Goal: Task Accomplishment & Management: Manage account settings

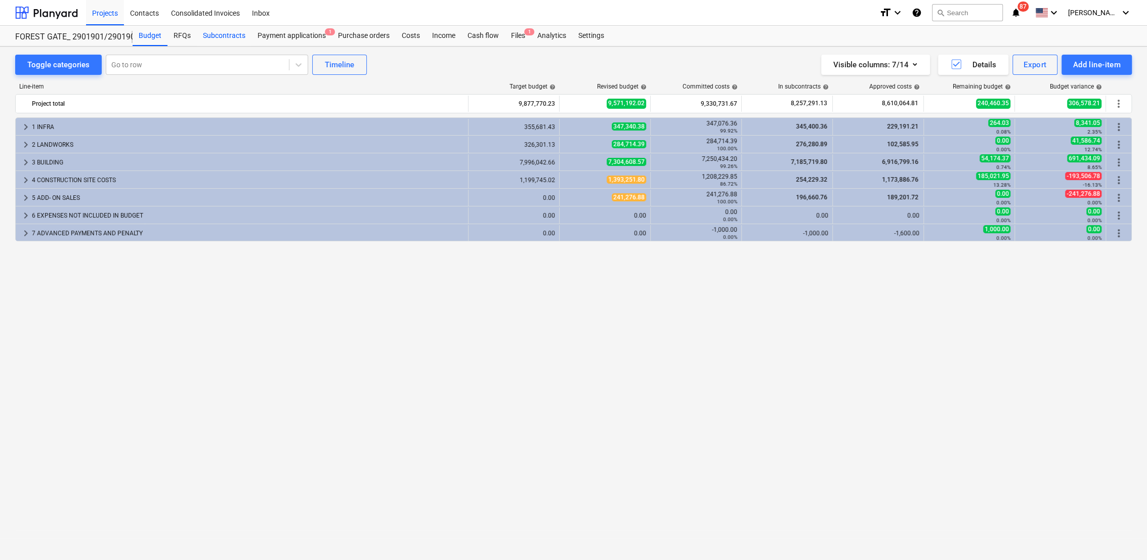
click at [231, 32] on div "Subcontracts" at bounding box center [224, 36] width 55 height 20
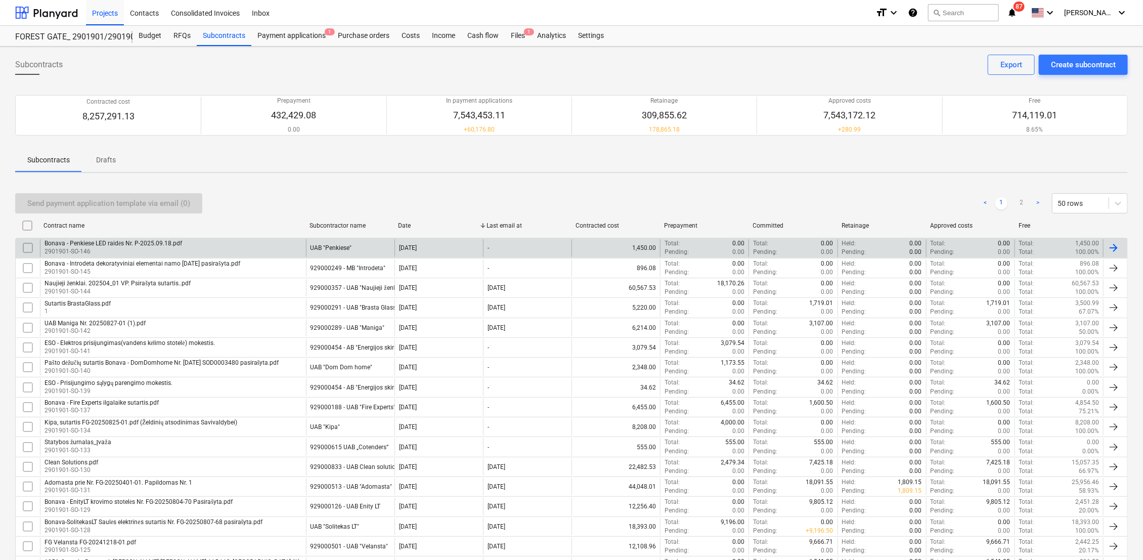
scroll to position [726, 0]
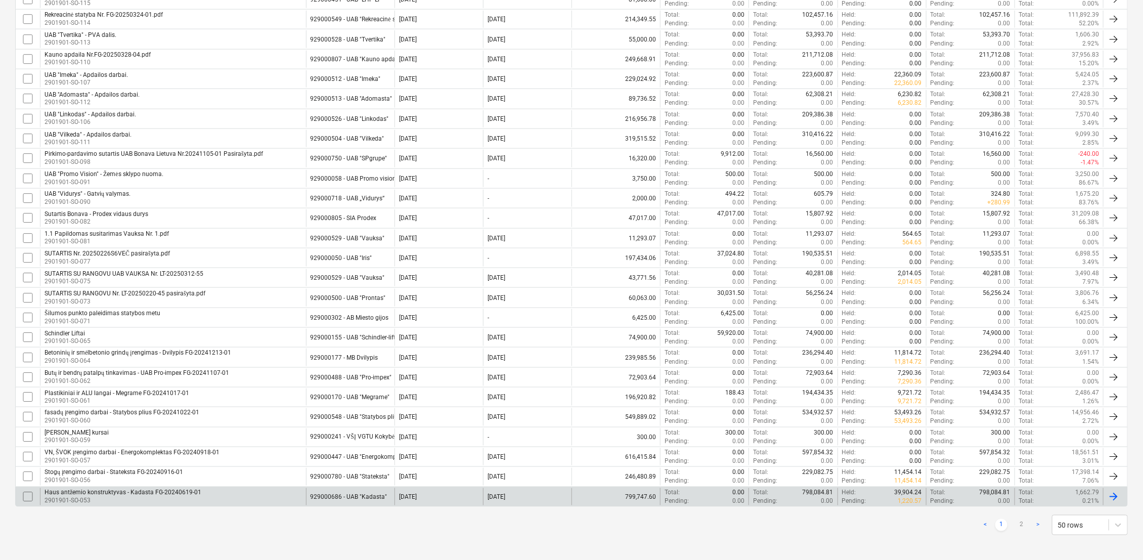
click at [140, 489] on div "Haus antžemio konstruktyvas - Kadasta FG-20240619-01" at bounding box center [123, 493] width 157 height 8
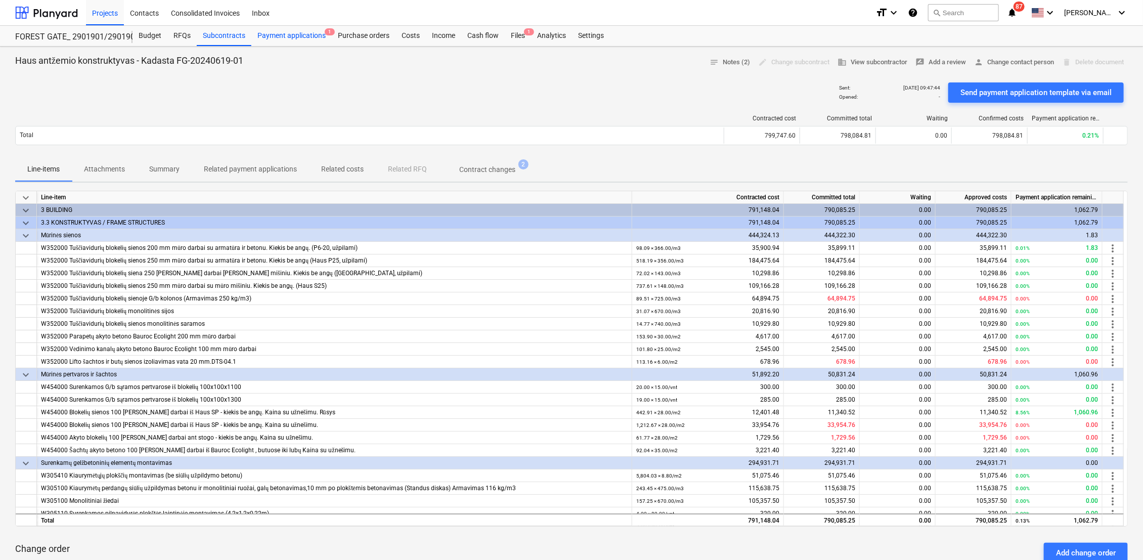
click at [316, 39] on div "Payment applications 1" at bounding box center [291, 36] width 80 height 20
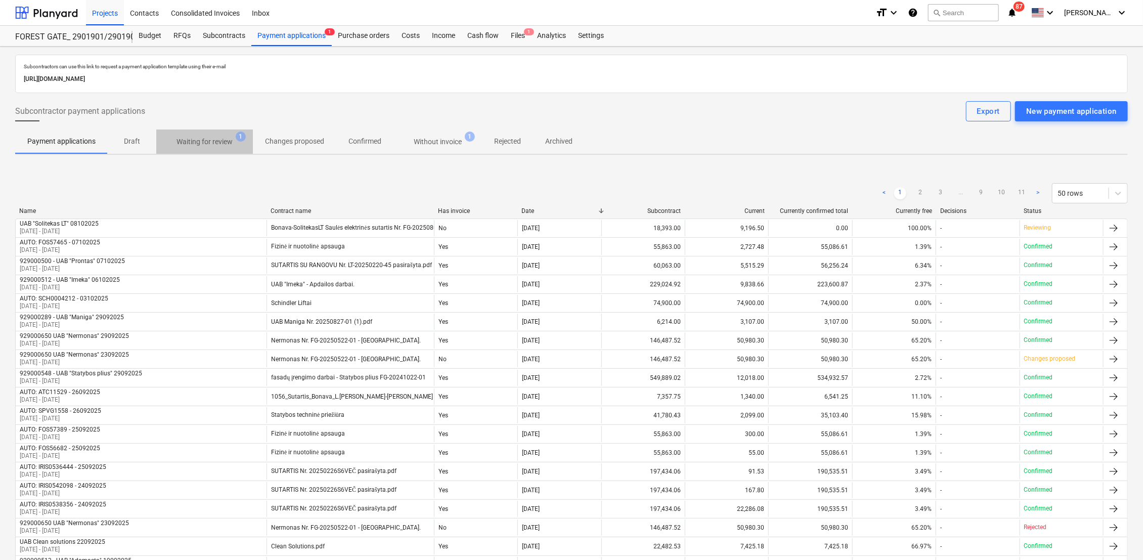
click at [212, 139] on p "Waiting for review" at bounding box center [205, 142] width 56 height 11
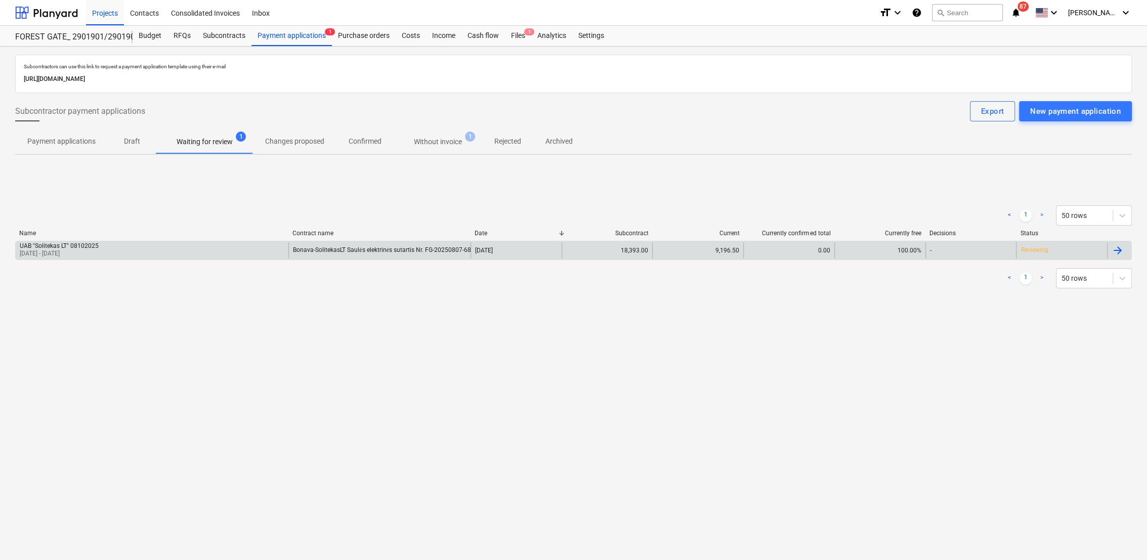
click at [1121, 252] on div at bounding box center [1117, 250] width 12 height 12
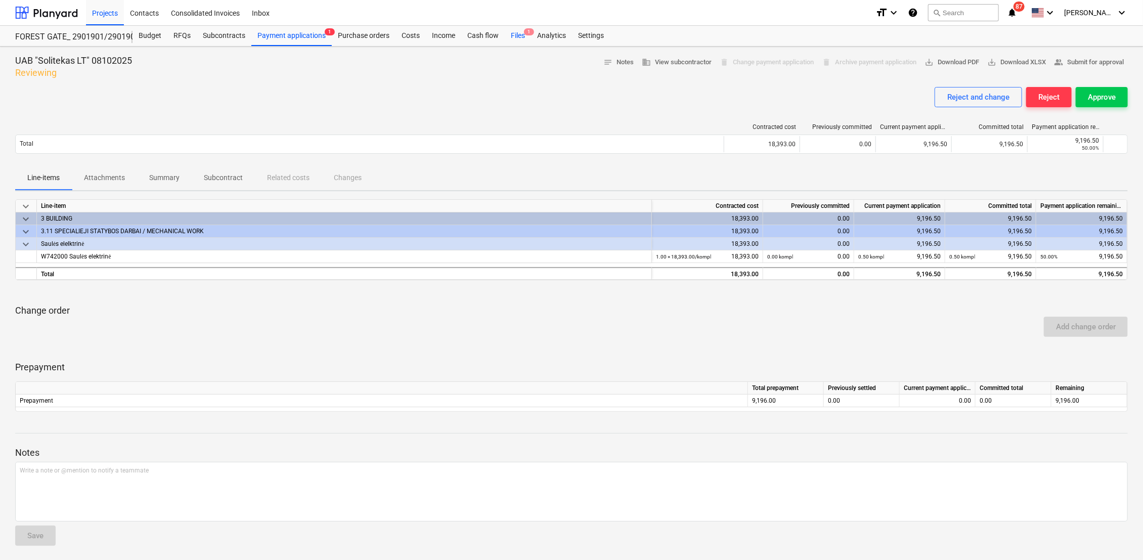
click at [516, 34] on div "Files 1" at bounding box center [518, 36] width 26 height 20
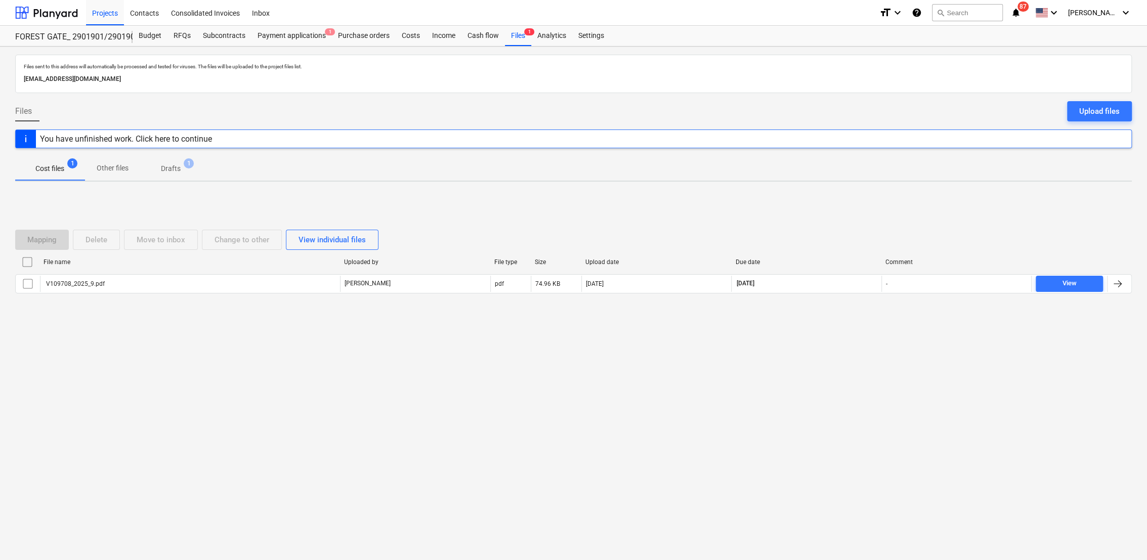
click at [181, 169] on p "Drafts" at bounding box center [171, 168] width 20 height 11
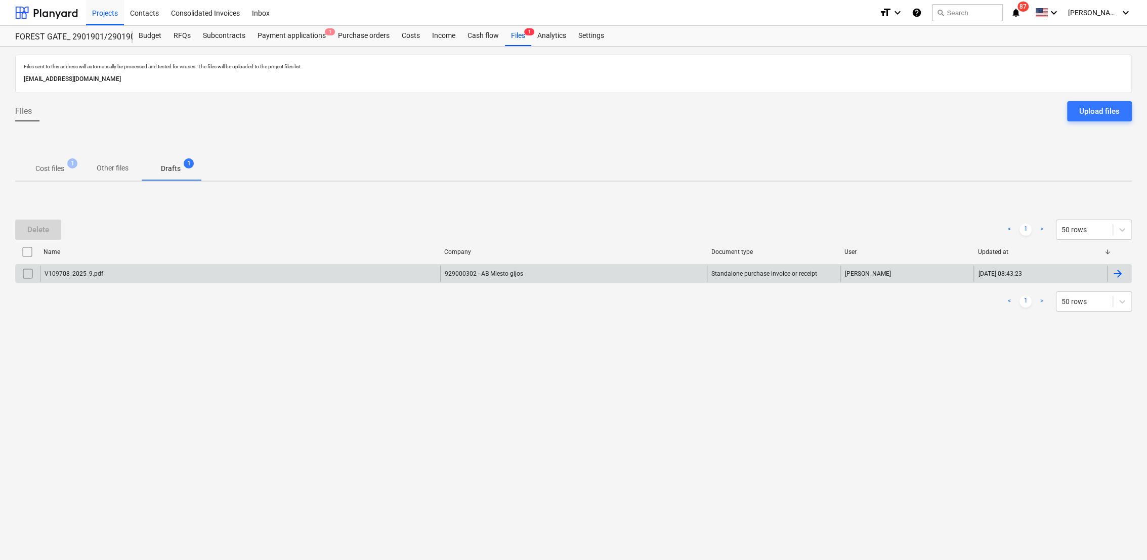
click at [1121, 278] on div at bounding box center [1117, 274] width 12 height 12
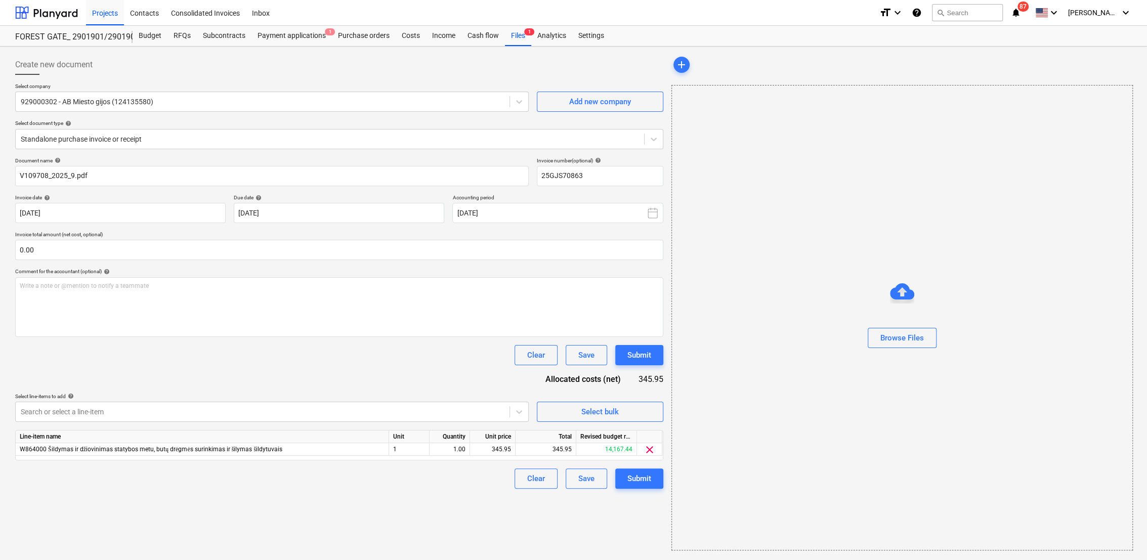
type input "25GJS70863"
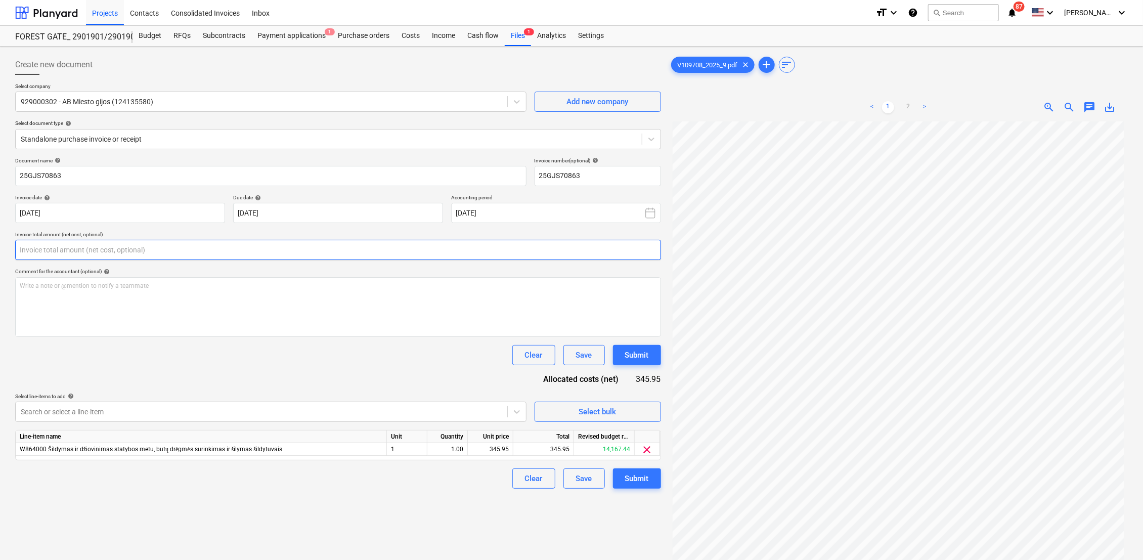
click at [176, 249] on input "text" at bounding box center [338, 250] width 646 height 20
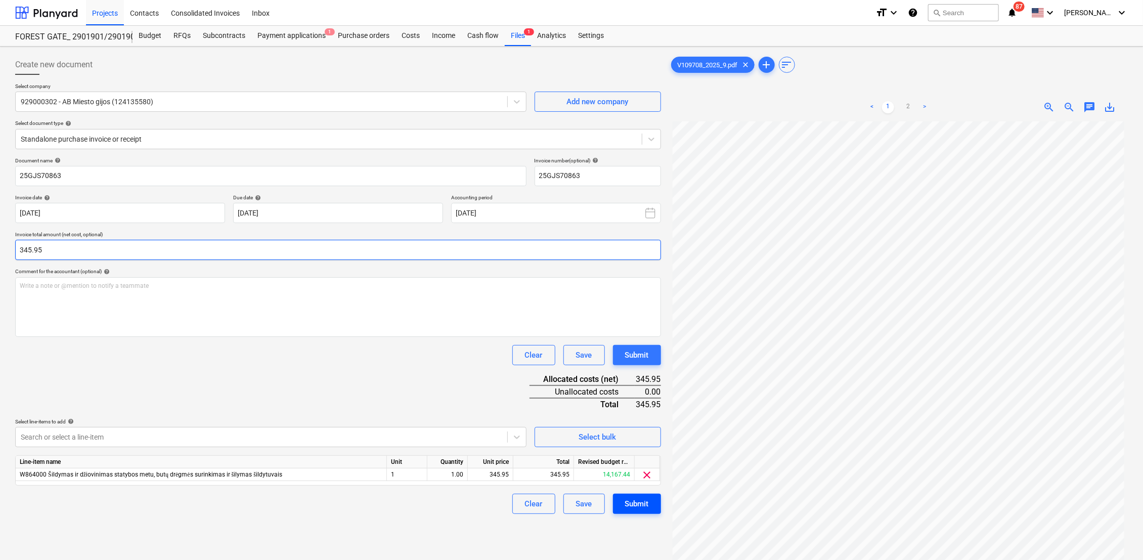
type input "345.95"
click at [638, 506] on div "Submit" at bounding box center [637, 503] width 24 height 13
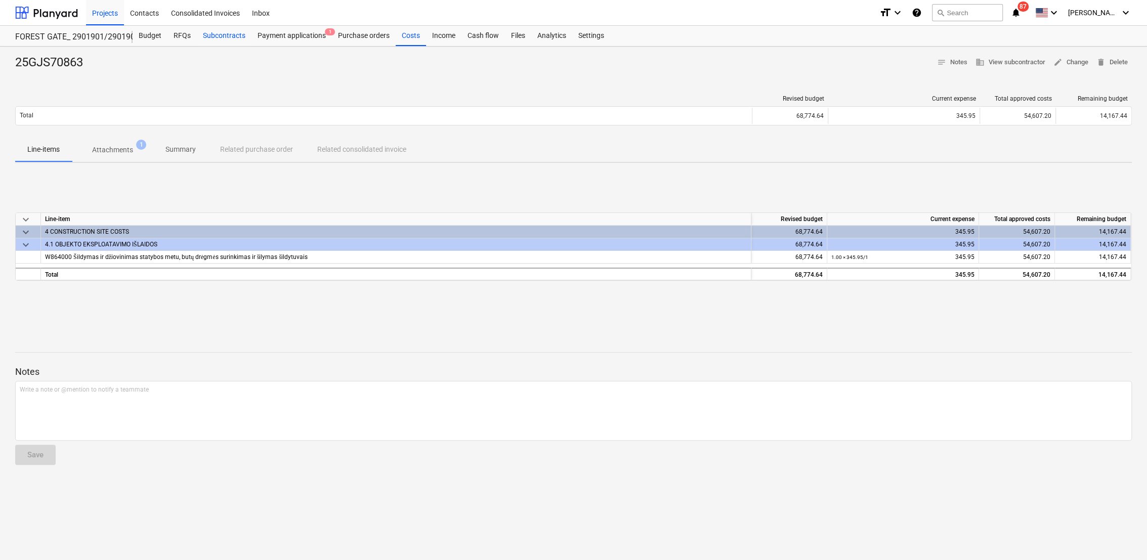
click at [238, 36] on div "Subcontracts" at bounding box center [224, 36] width 55 height 20
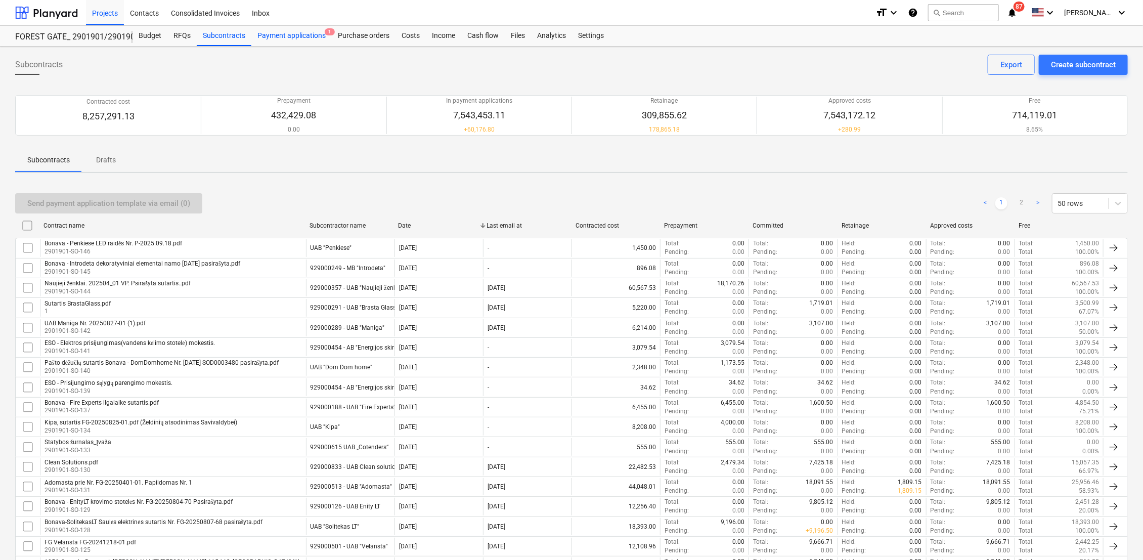
click at [314, 36] on div "Payment applications 1" at bounding box center [291, 36] width 80 height 20
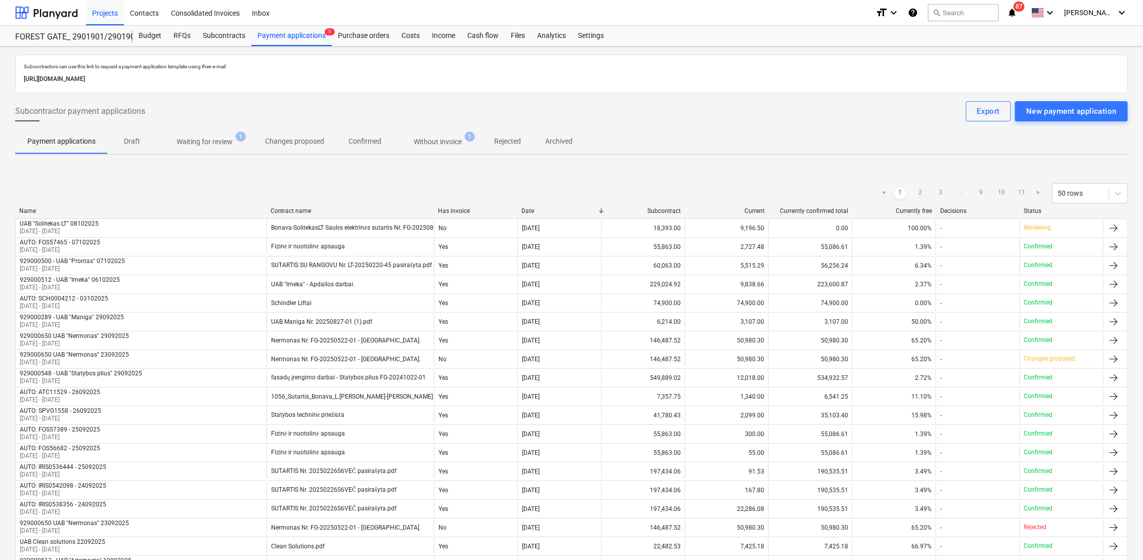
click at [202, 145] on p "Waiting for review" at bounding box center [205, 142] width 56 height 11
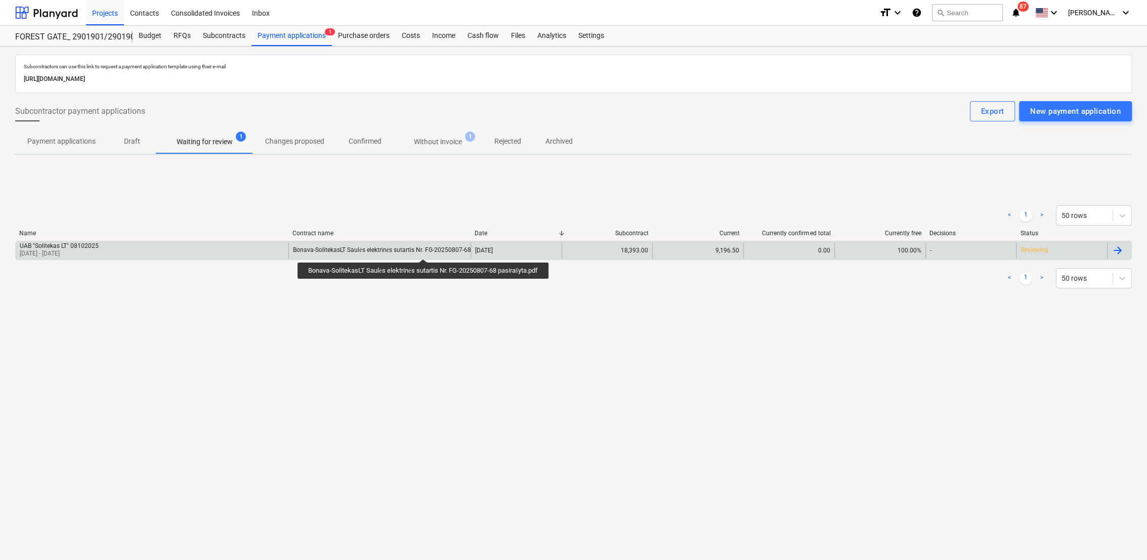
click at [426, 249] on div "Bonava-SolitekasLT Saulės elektrinės sutartis Nr. FG-20250807-68 pasirašyta.pdf" at bounding box center [402, 250] width 218 height 8
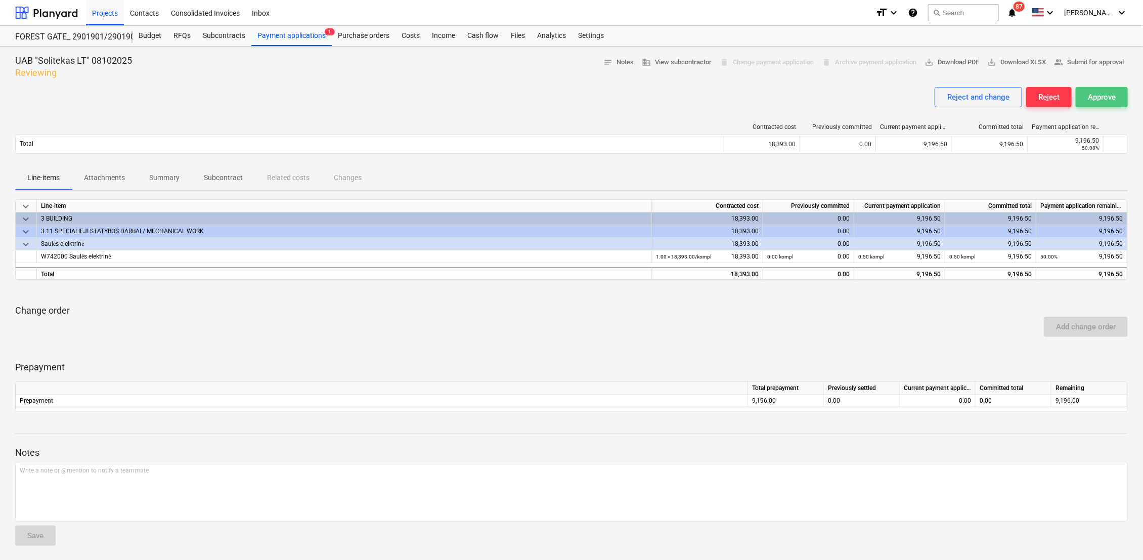
click at [1103, 102] on div "Approve" at bounding box center [1102, 97] width 28 height 13
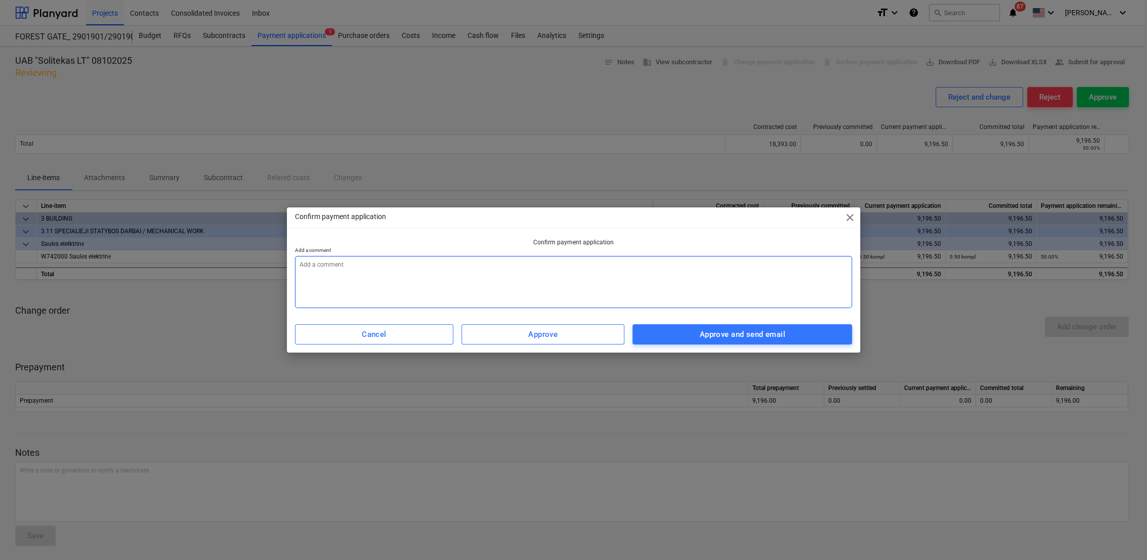
click at [407, 272] on textarea at bounding box center [573, 282] width 557 height 52
type textarea "x"
type textarea "1"
type textarea "x"
type textarea "10"
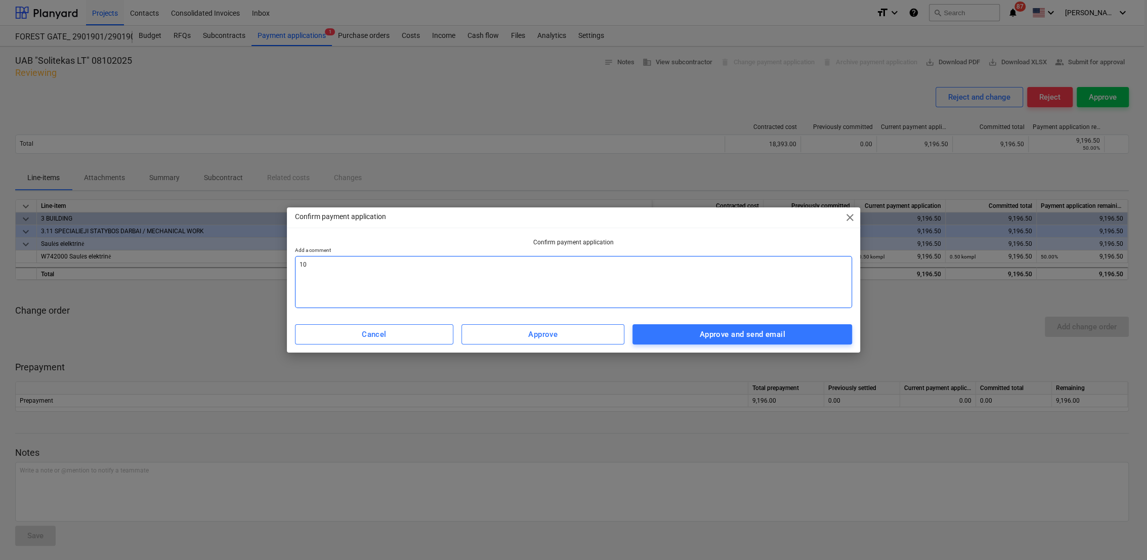
type textarea "x"
type textarea "10"
type textarea "x"
type textarea "10 m"
type textarea "x"
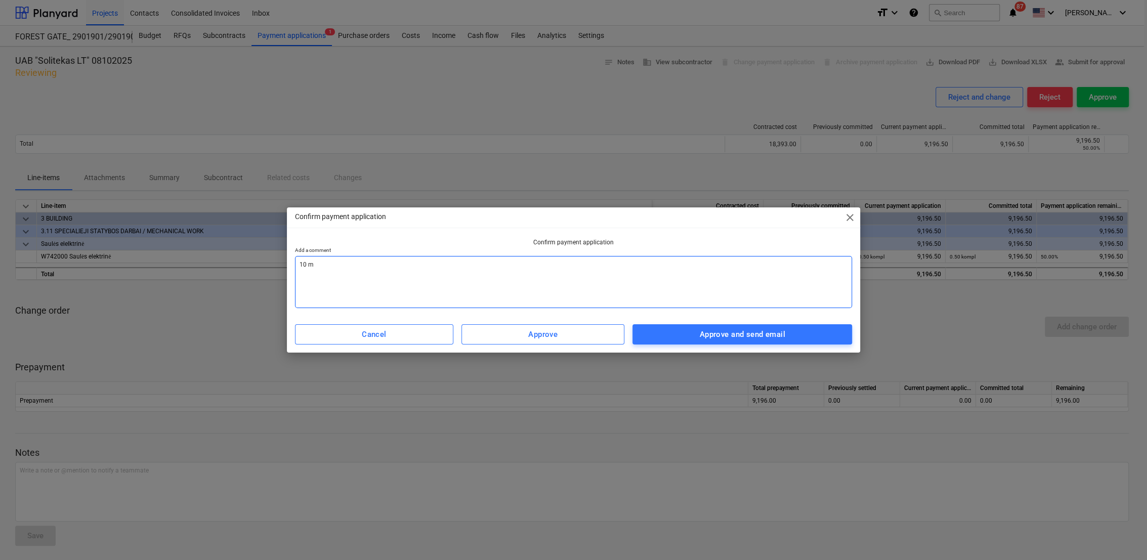
type textarea "10 mė"
type textarea "x"
type textarea "10 mėn"
type textarea "x"
type textarea "10 mėn"
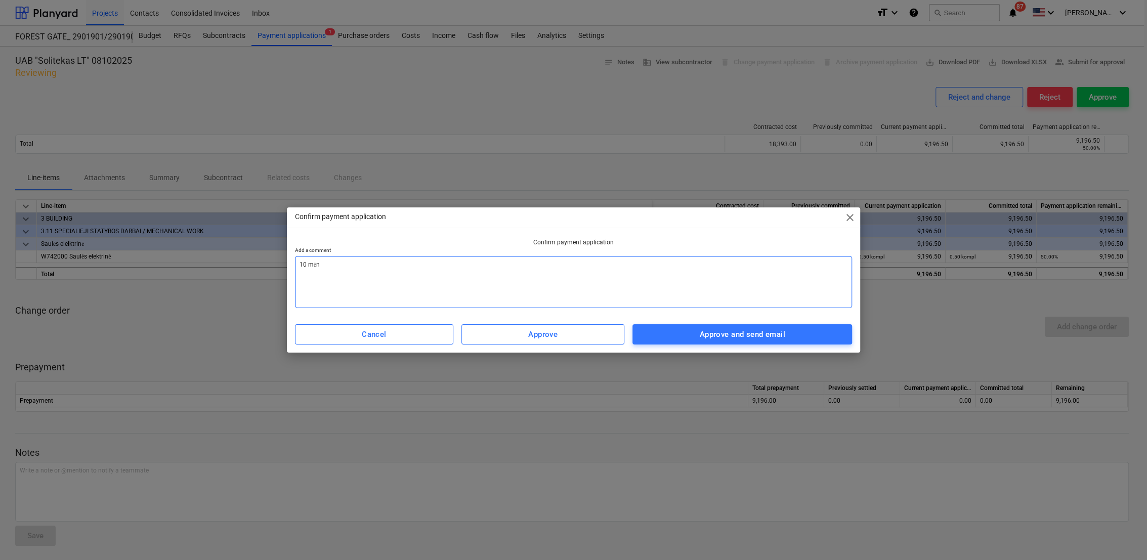
type textarea "x"
type textarea "10 mėn a"
type textarea "x"
type textarea "10 mėn ak"
type textarea "x"
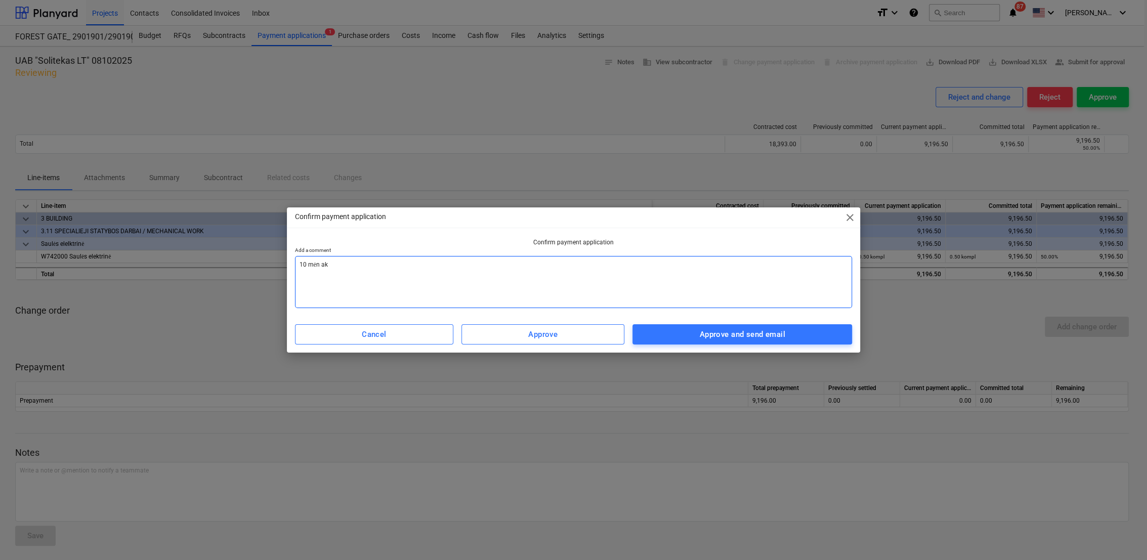
type textarea "10 mėn akt"
type textarea "x"
type textarea "10 mėn akta"
type textarea "x"
type textarea "10 mėn aktas"
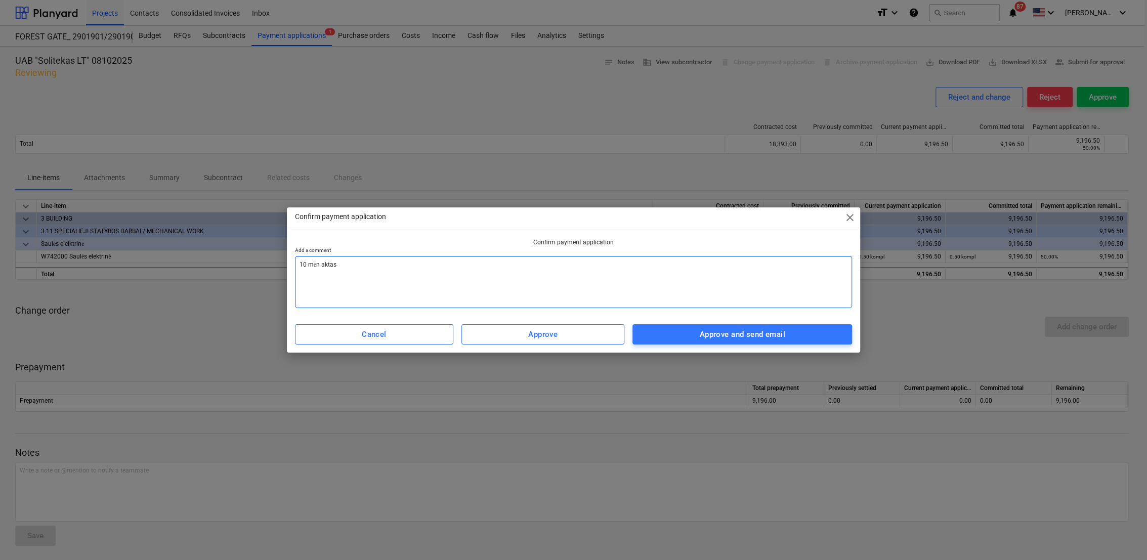
type textarea "x"
type textarea "10 mėn aktas"
type textarea "x"
type textarea "10 mėn aktas s"
type textarea "x"
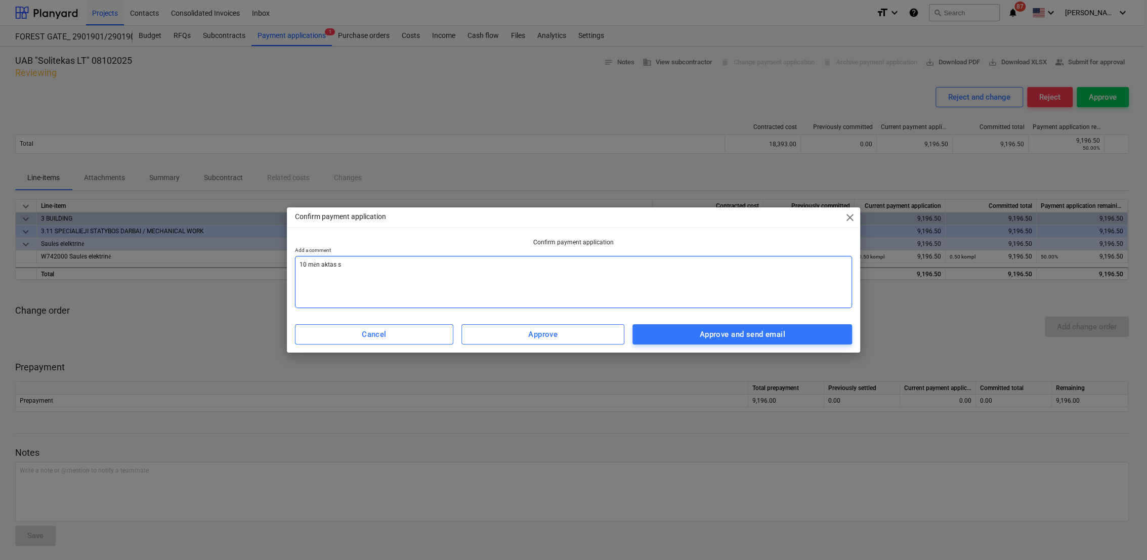
type textarea "10 mėn aktas su"
type textarea "x"
type textarea "10 mėn aktas sud"
type textarea "x"
type textarea "10 mėn aktas sude"
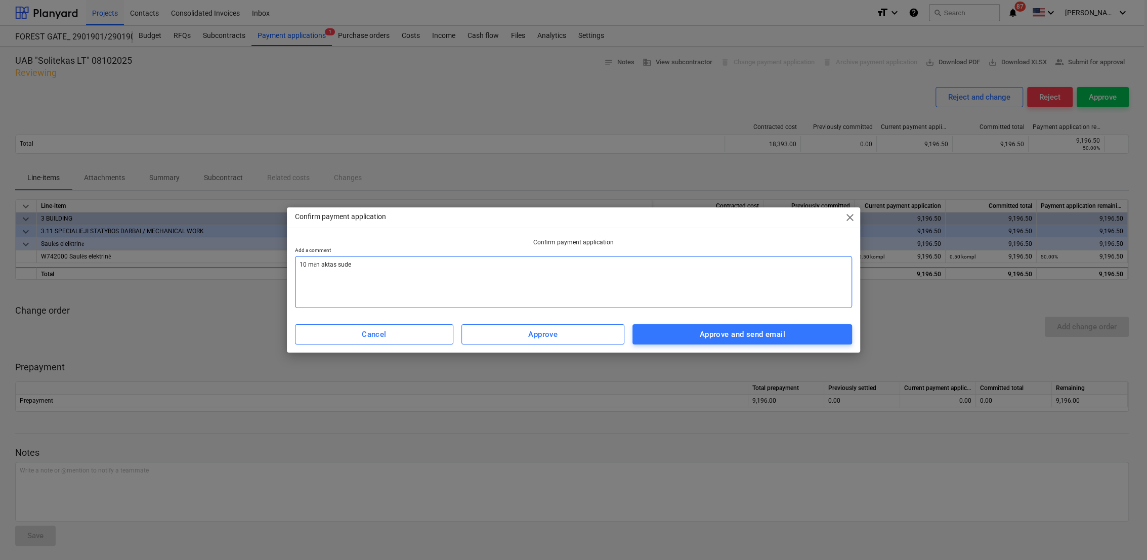
type textarea "x"
type textarea "10 mėn aktas suder"
type textarea "x"
type textarea "10 mėn aktas suderi"
type textarea "x"
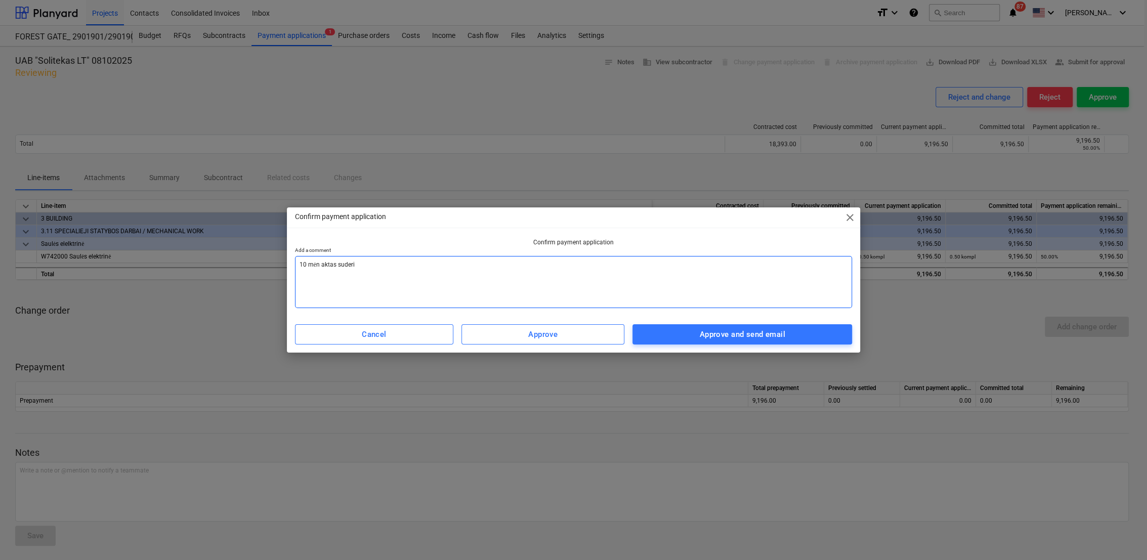
type textarea "10 mėn aktas suderin"
type textarea "x"
type textarea "10 mėn aktas suderint"
type textarea "x"
type textarea "10 mėn aktas suderinta"
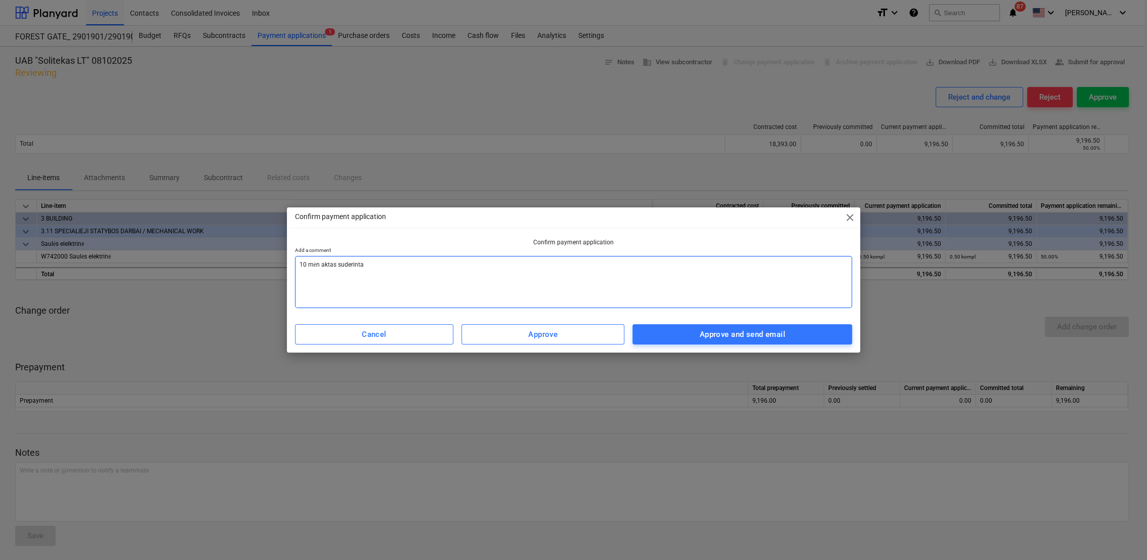
type textarea "x"
type textarea "10 mėn aktas suderintas"
type textarea "x"
type textarea "10 mėn aktas suderintas,"
type textarea "x"
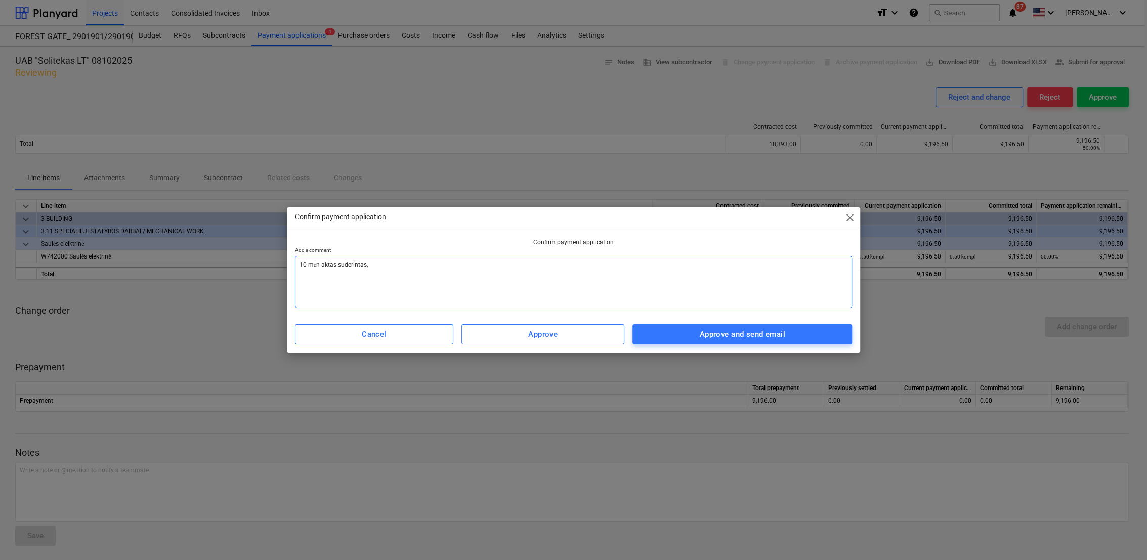
type textarea "10 mėn aktas suderintas,"
type textarea "x"
type textarea "10 mėn aktas suderintas, p"
type textarea "x"
type textarea "10 mėn aktas suderintas, [GEOGRAPHIC_DATA]"
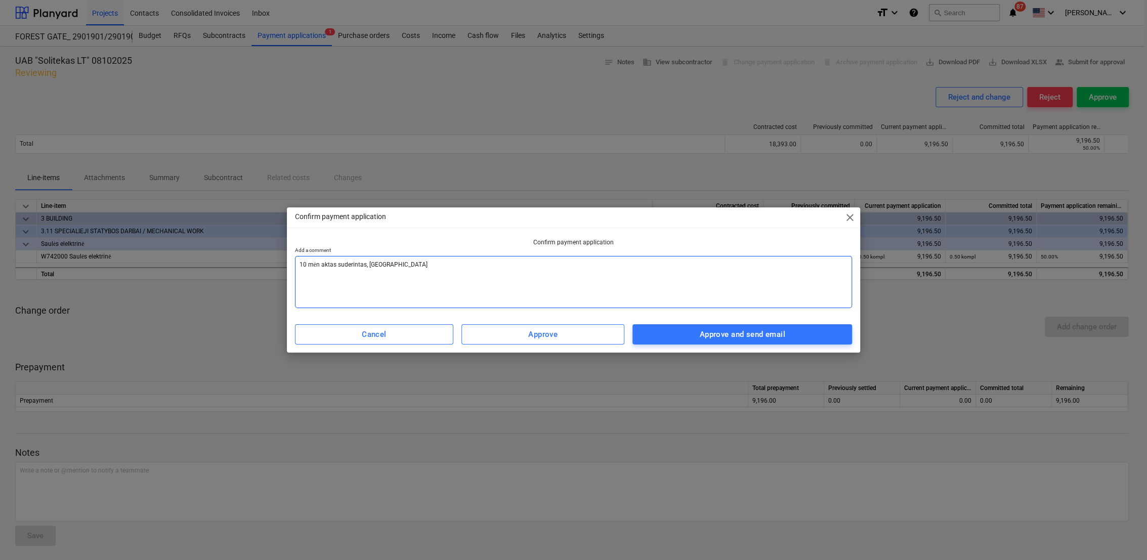
type textarea "x"
type textarea "10 mėn aktas suderintas, pate"
type textarea "x"
type textarea "10 mėn aktas suderintas, patei"
type textarea "x"
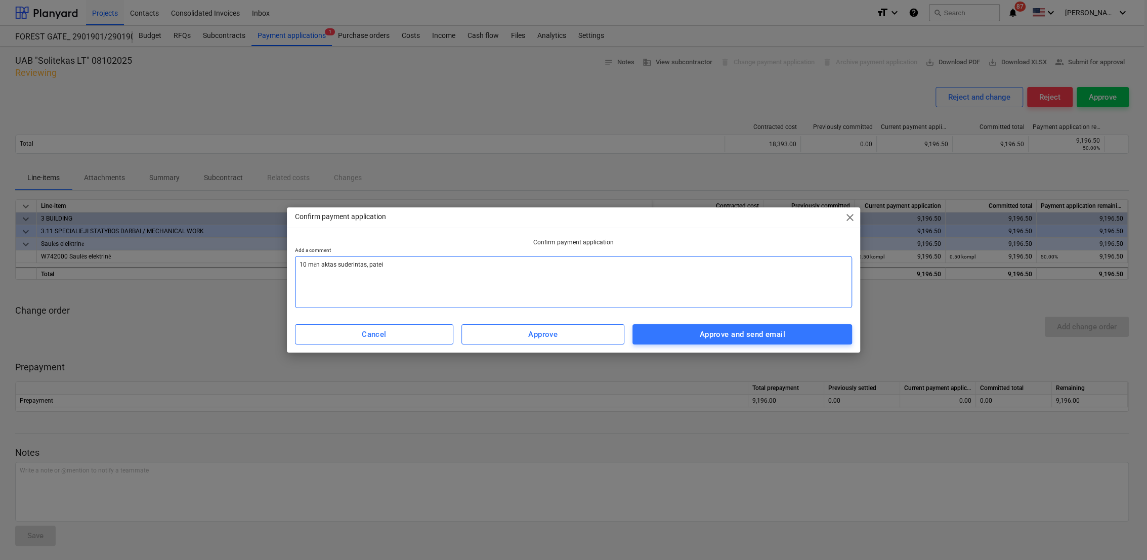
type textarea "10 mėn aktas suderintas, [GEOGRAPHIC_DATA]"
type textarea "x"
type textarea "10 mėn aktas suderintas, pateiki"
type textarea "x"
type textarea "10 mėn aktas suderintas, pateikit"
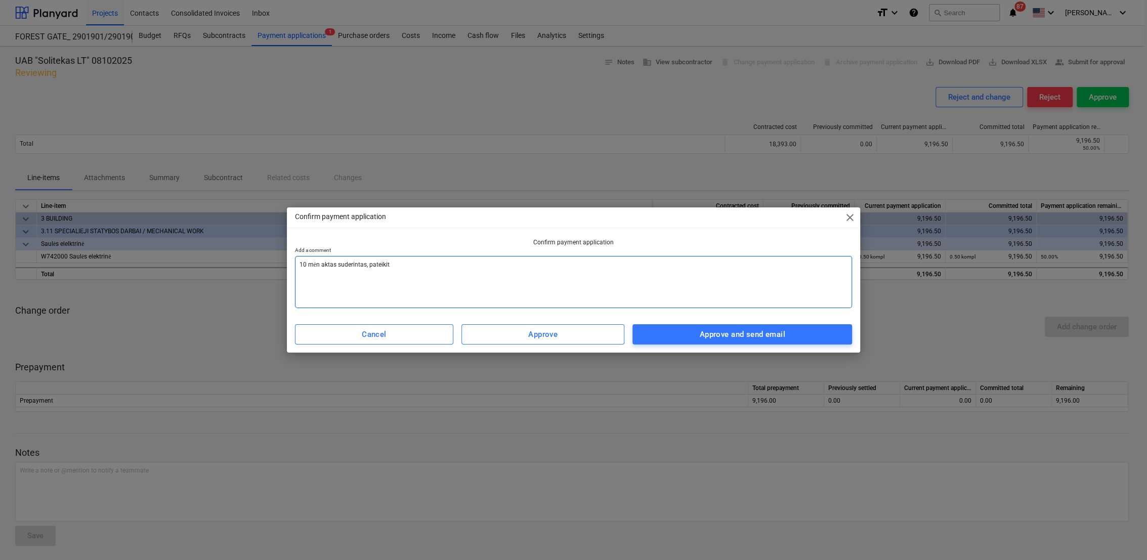
type textarea "x"
type textarea "10 mėn aktas suderintas, pateikite"
type textarea "x"
type textarea "10 mėn aktas suderintas, pateikite"
type textarea "x"
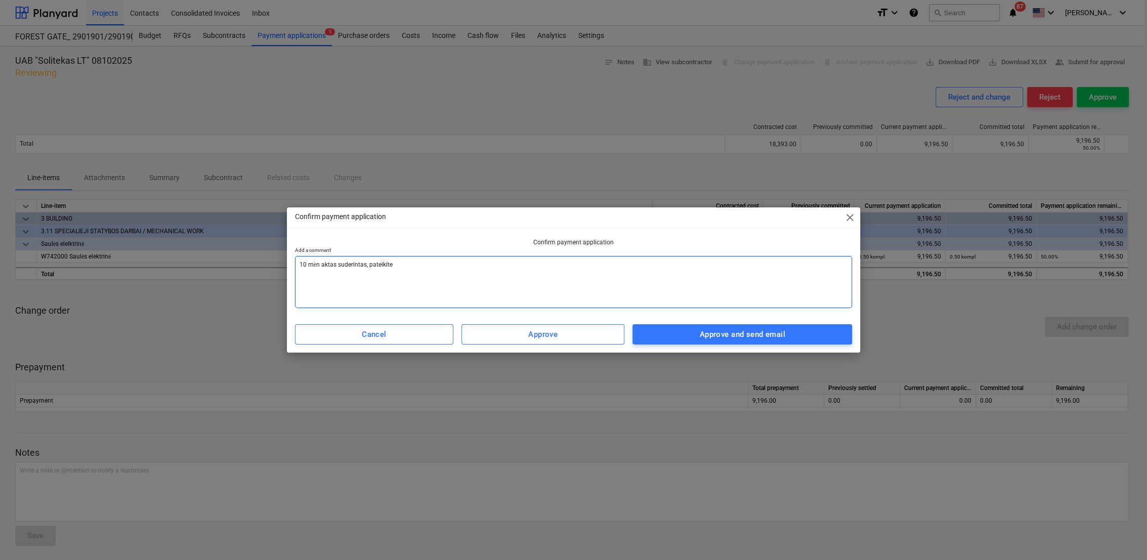
type textarea "10 mėn aktas suderintas, pateikite s"
type textarea "x"
type textarea "10 mėn aktas suderintas, pateikite są"
type textarea "x"
type textarea "10 mėn aktas suderintas, pateikite sąs"
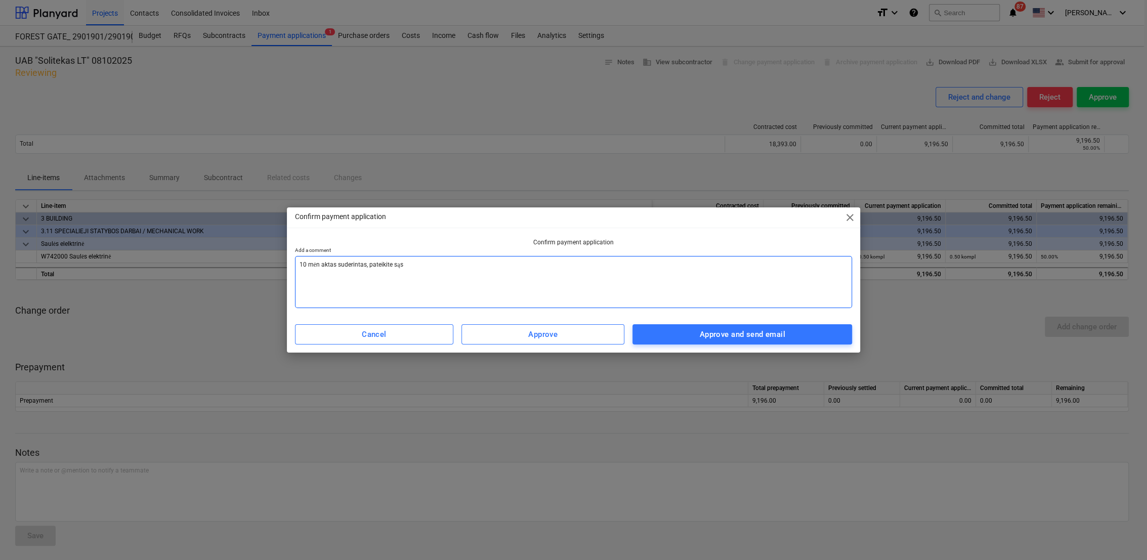
type textarea "x"
type textarea "10 mėn aktas suderintas, pateikite sąsk"
type textarea "x"
type textarea "10 mėn aktas suderintas, pateikite sąska"
type textarea "x"
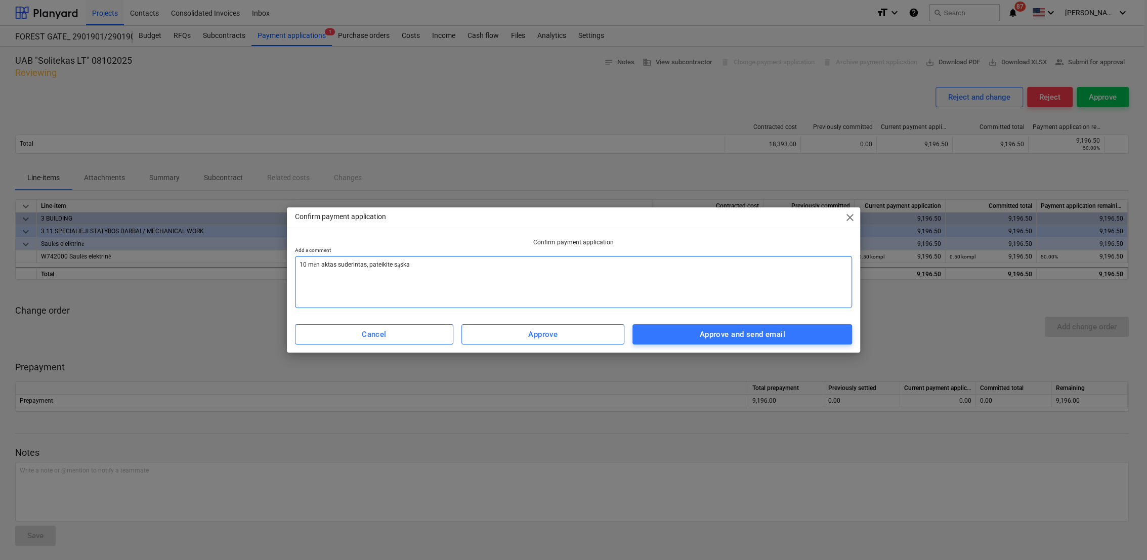
type textarea "10 mėn aktas suderintas, pateikite sąskai"
type textarea "x"
type textarea "10 mėn aktas suderintas, pateikite sąskait"
type textarea "x"
type textarea "10 mėn aktas suderintas, pateikite sąskaita"
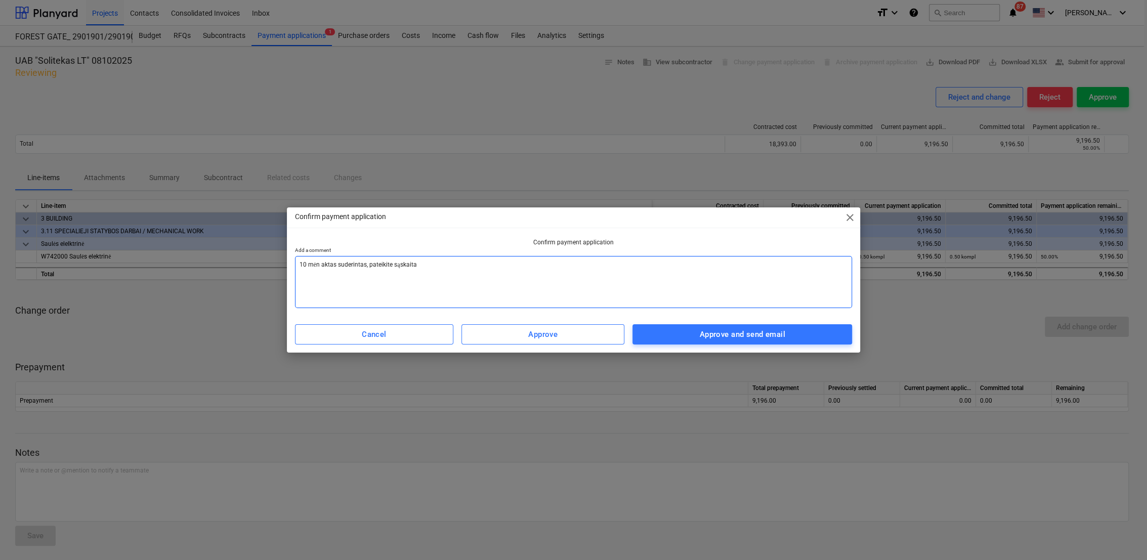
type textarea "x"
type textarea "10 mėn aktas suderintas, pateikite sąskaitas"
type textarea "x"
type textarea "10 mėn aktas suderintas, pateikite sąskaitas."
click at [757, 333] on div "Approve and send email" at bounding box center [741, 334] width 85 height 13
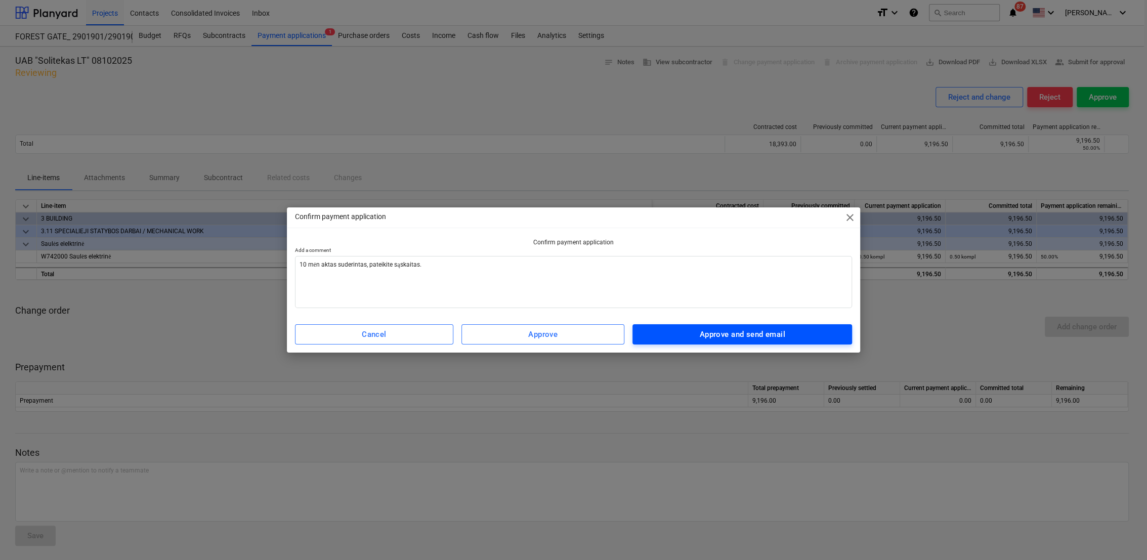
type textarea "x"
